Goal: Information Seeking & Learning: Learn about a topic

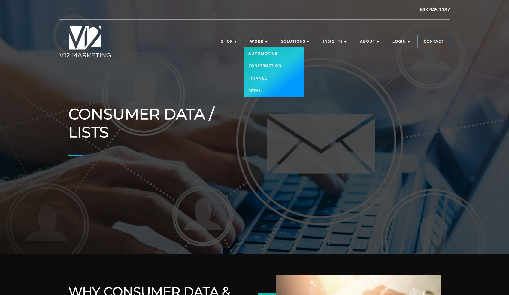
click at [267, 53] on link "Automotive" at bounding box center [274, 53] width 60 height 13
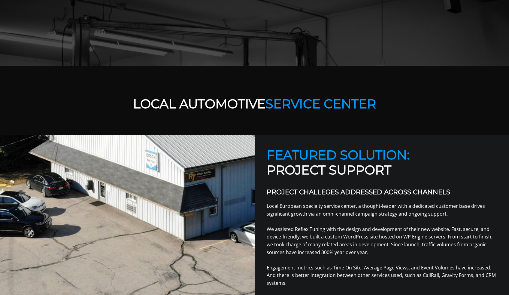
scroll to position [75, 0]
